Goal: Book appointment/travel/reservation

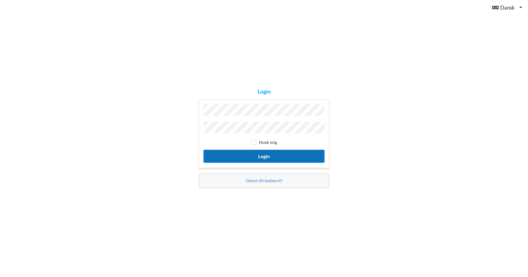
click at [266, 156] on button "Login" at bounding box center [264, 156] width 121 height 13
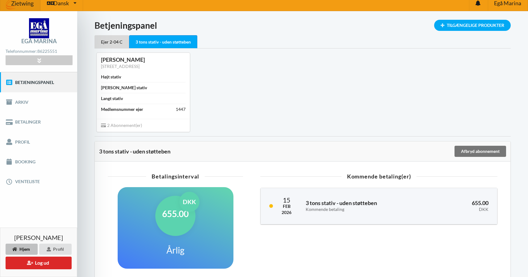
scroll to position [6, 0]
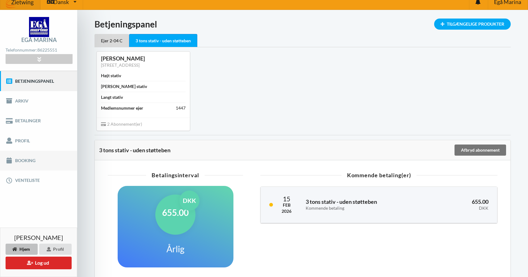
click at [28, 159] on link "Booking" at bounding box center [38, 161] width 77 height 20
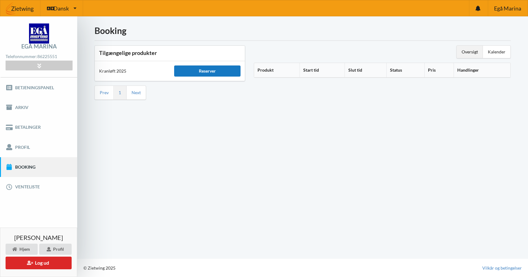
click at [194, 69] on div "Reserver" at bounding box center [207, 70] width 66 height 11
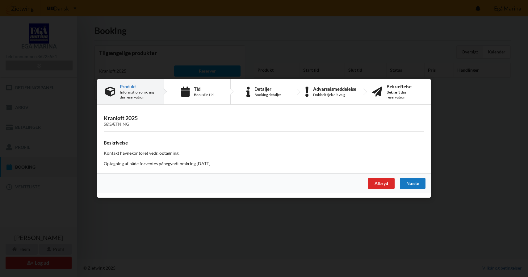
click at [419, 184] on div "Næste" at bounding box center [413, 183] width 26 height 11
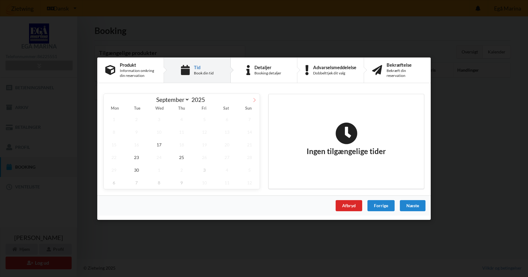
click at [255, 100] on icon at bounding box center [254, 100] width 4 height 4
click at [254, 102] on span at bounding box center [254, 99] width 11 height 11
select select "10"
